Goal: Go to known website: Access a specific website the user already knows

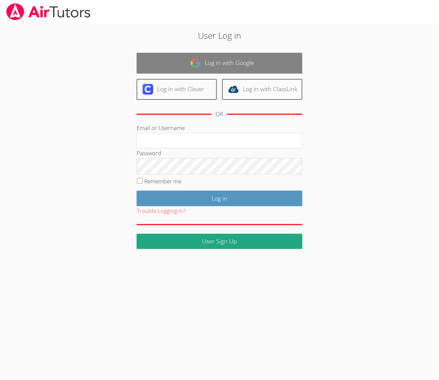
click at [234, 67] on link "Log in with Google" at bounding box center [220, 63] width 166 height 21
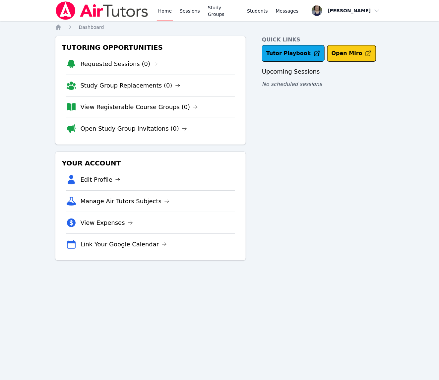
click at [347, 56] on button "Open Miro" at bounding box center [351, 53] width 49 height 17
